Goal: Check status

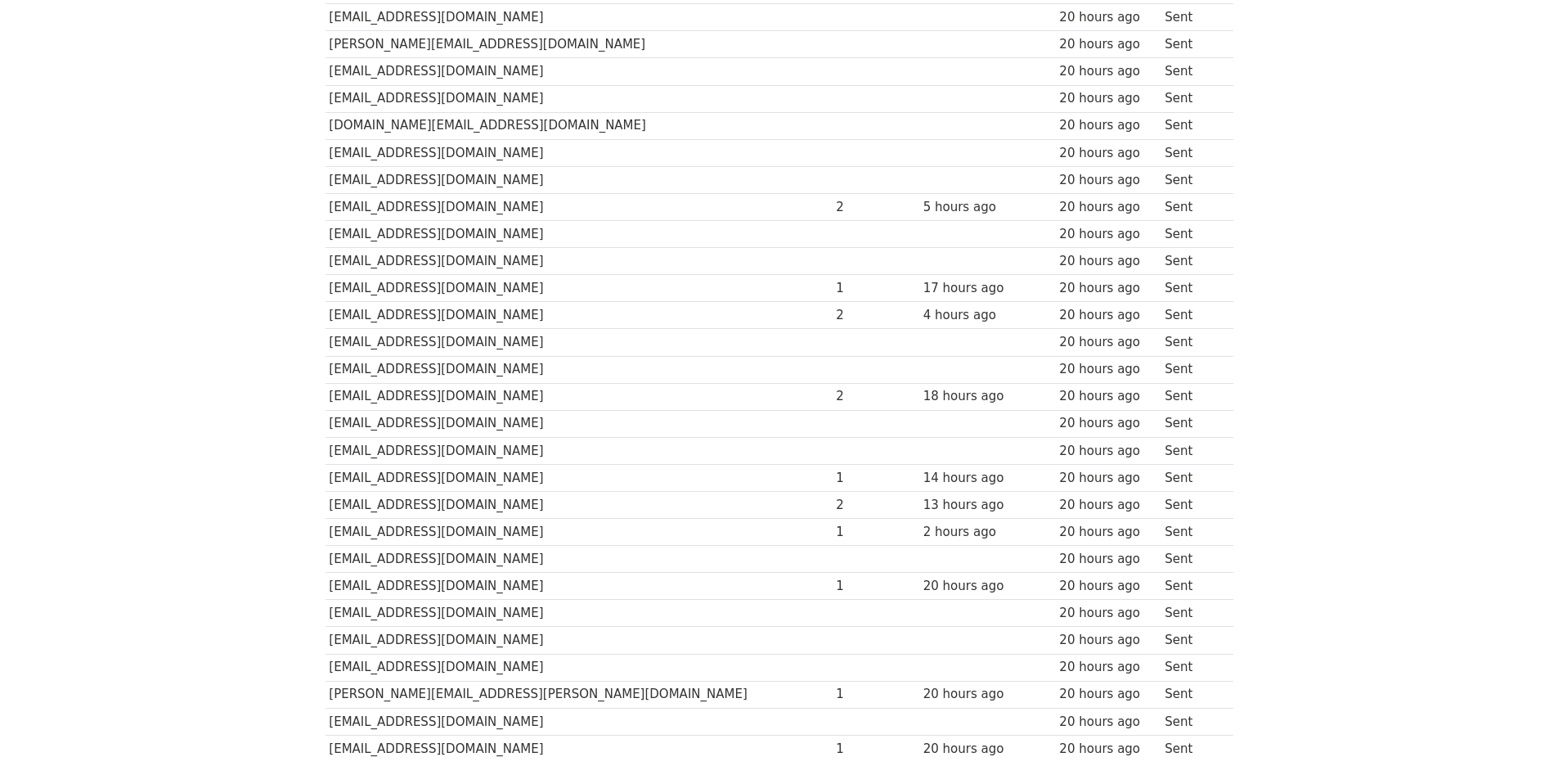
scroll to position [108, 0]
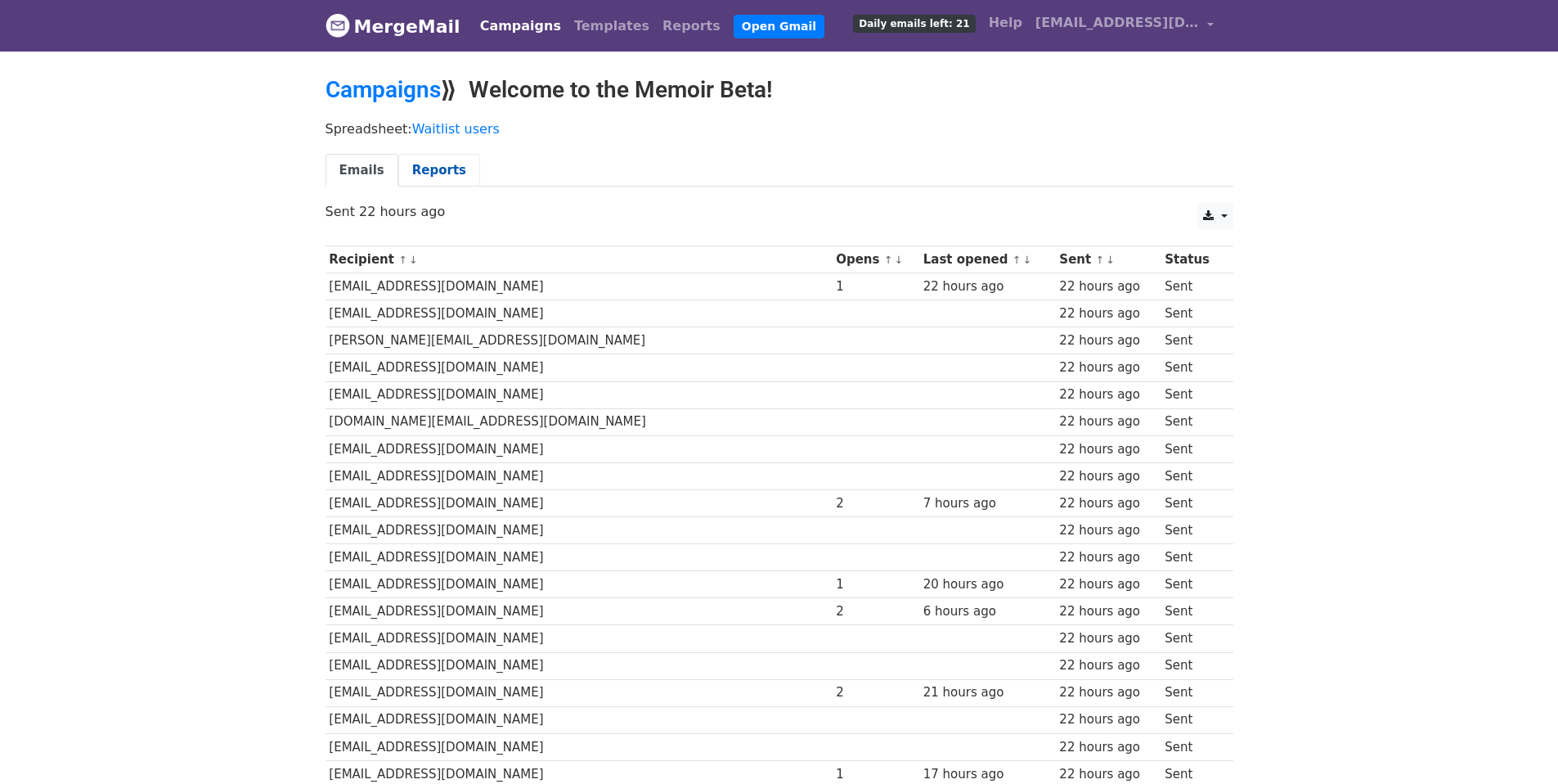
click at [407, 171] on link "Reports" at bounding box center [439, 171] width 82 height 33
